Goal: Find specific page/section: Find specific page/section

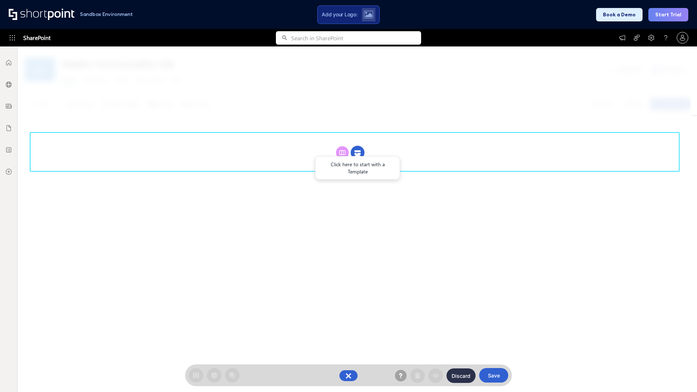
click at [358, 146] on circle at bounding box center [358, 153] width 14 height 14
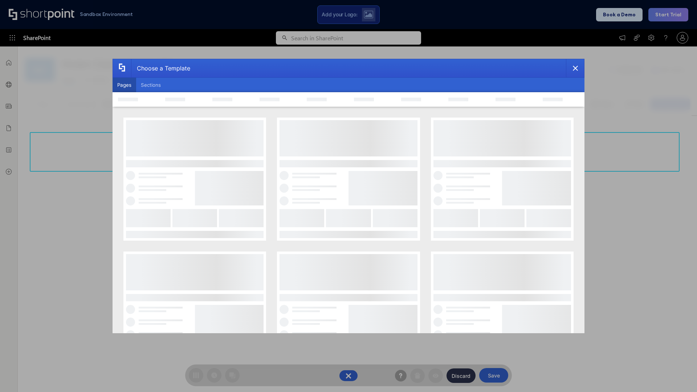
scroll to position [100, 0]
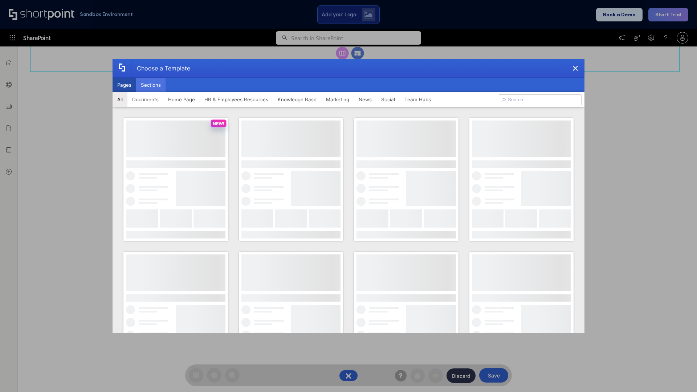
click at [151, 85] on button "Sections" at bounding box center [150, 85] width 29 height 15
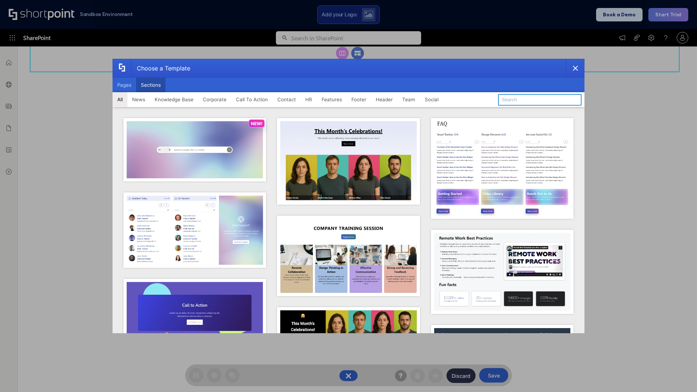
type input "FAQ 6"
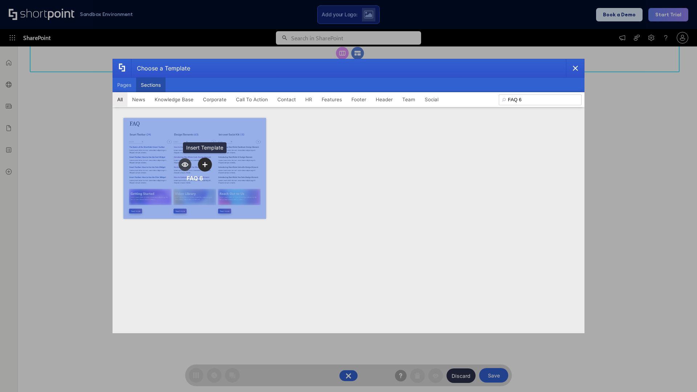
click at [205, 165] on icon "template selector" at bounding box center [204, 164] width 5 height 5
